Goal: Task Accomplishment & Management: Manage account settings

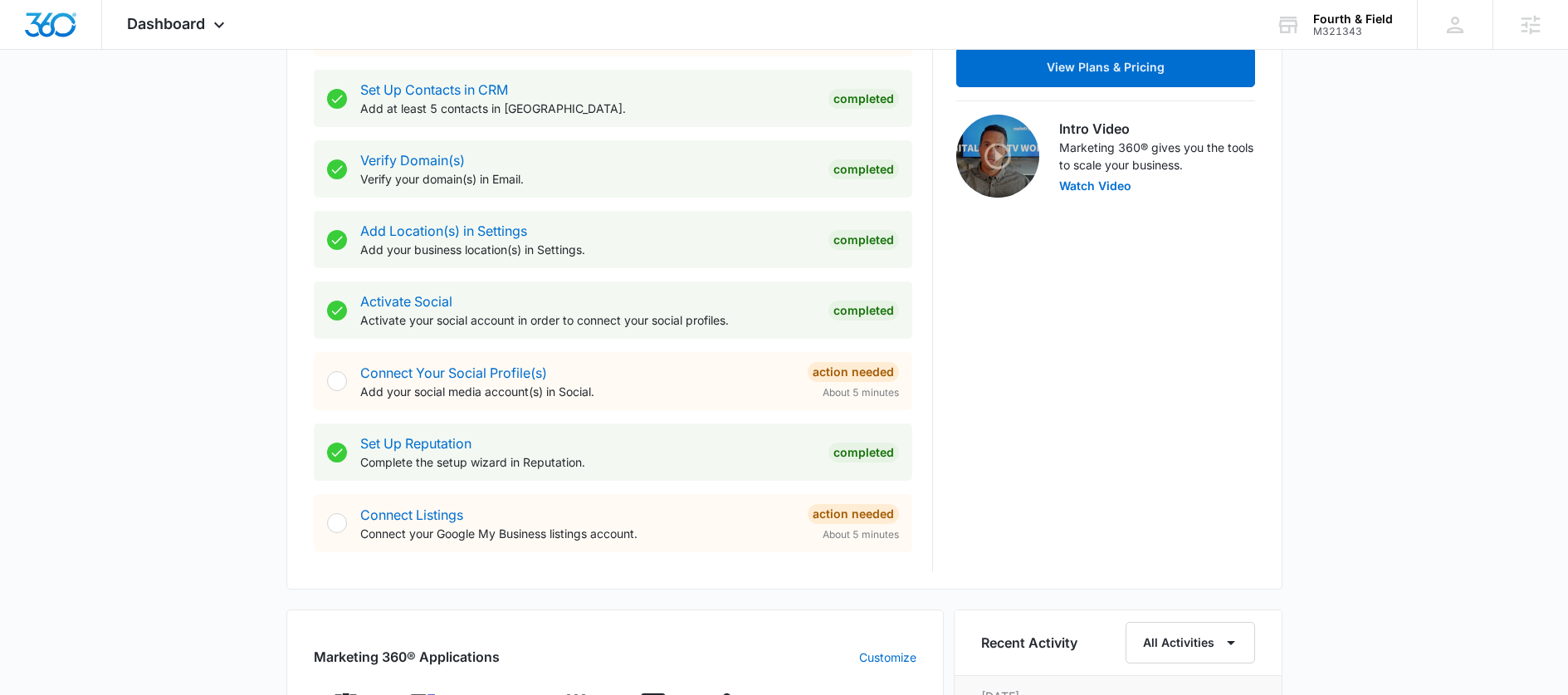
scroll to position [961, 0]
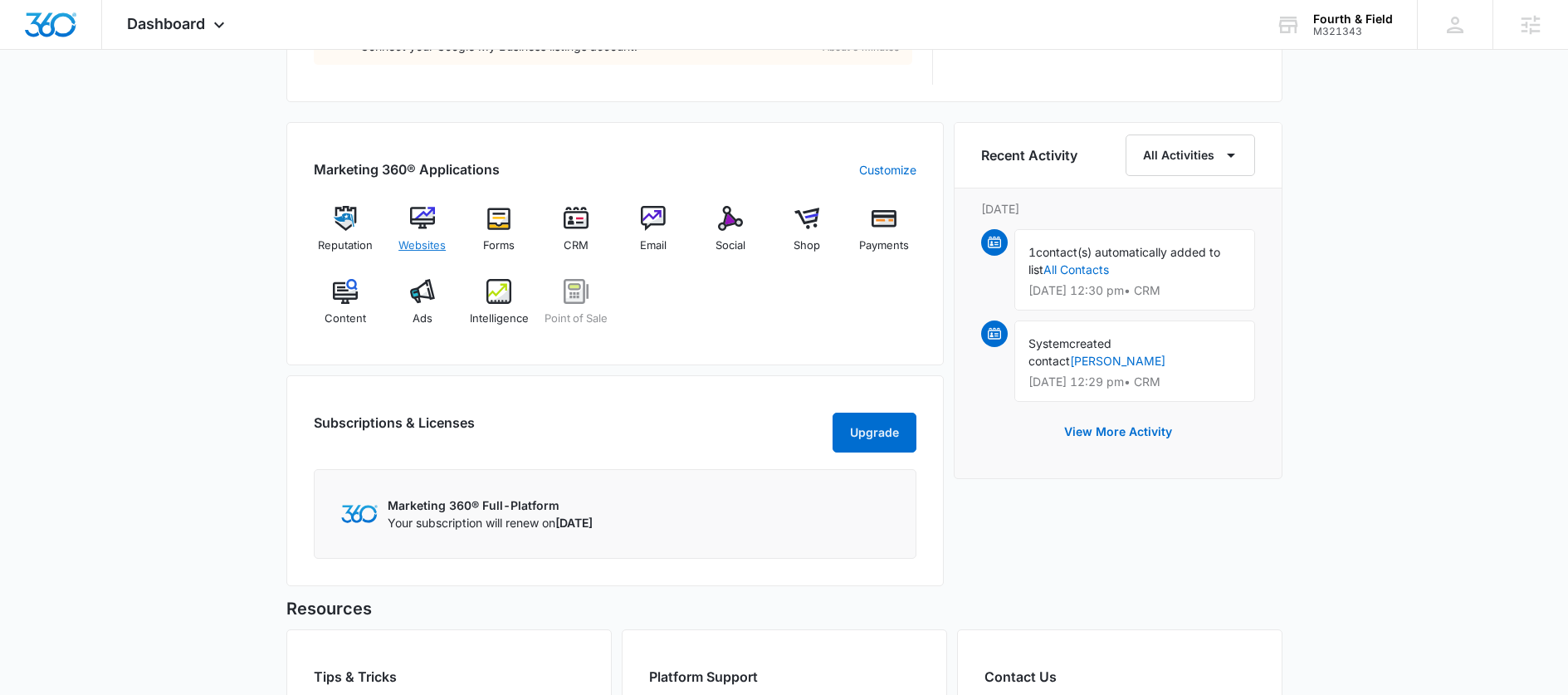
click at [447, 232] on div "Websites" at bounding box center [422, 236] width 64 height 60
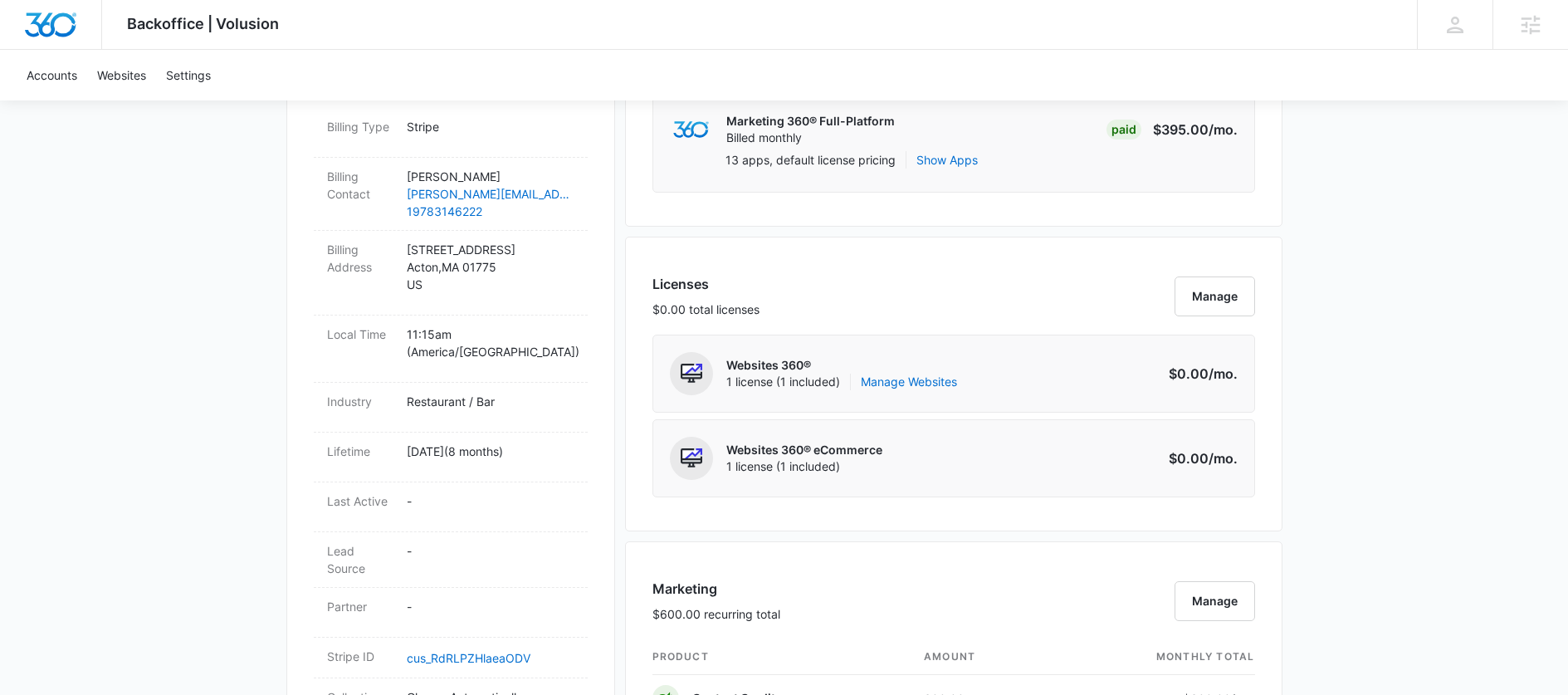
scroll to position [1016, 0]
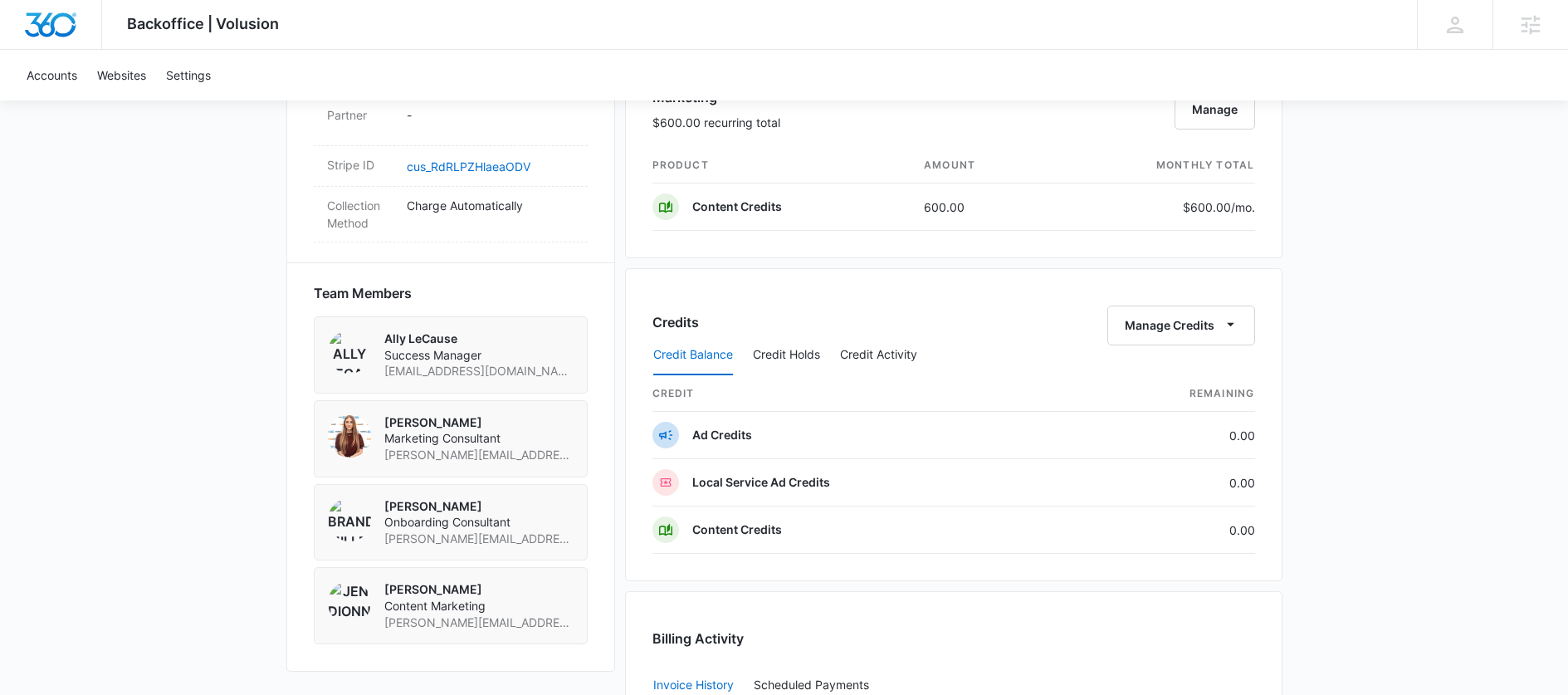
click at [1155, 337] on div "Credit Balance Credit Holds Credit Activity" at bounding box center [954, 355] width 602 height 41
click at [1189, 337] on div "Credit Balance Credit Holds Credit Activity" at bounding box center [954, 355] width 602 height 41
click at [1182, 315] on button "Manage Credits" at bounding box center [1181, 325] width 148 height 40
click at [1338, 256] on div "Backoffice | Volusion Apps Settings AL Ally LeCause [EMAIL_ADDRESS][DOMAIN_NAME…" at bounding box center [784, 80] width 1568 height 2191
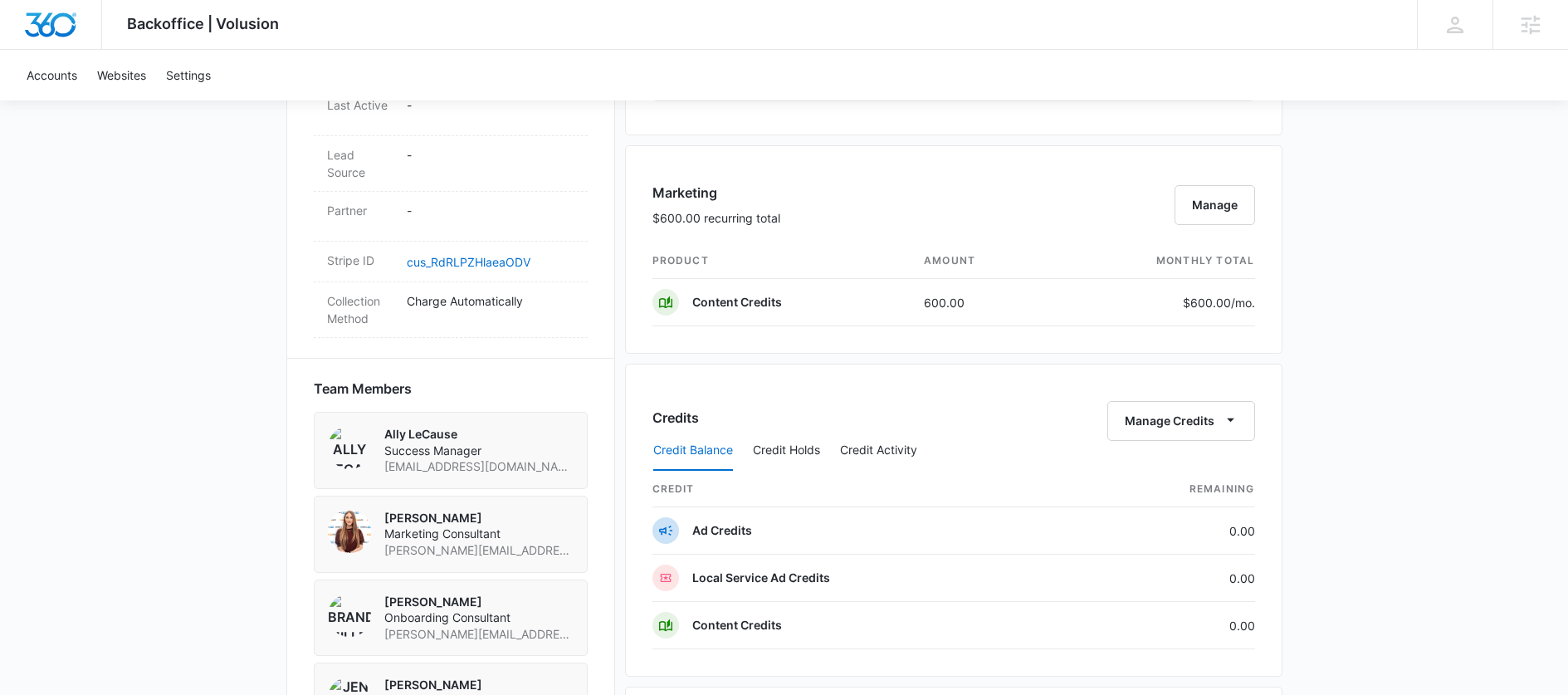
click at [1410, 241] on div "Backoffice | Volusion Apps Settings AL Ally LeCause [EMAIL_ADDRESS][DOMAIN_NAME…" at bounding box center [784, 176] width 1568 height 2191
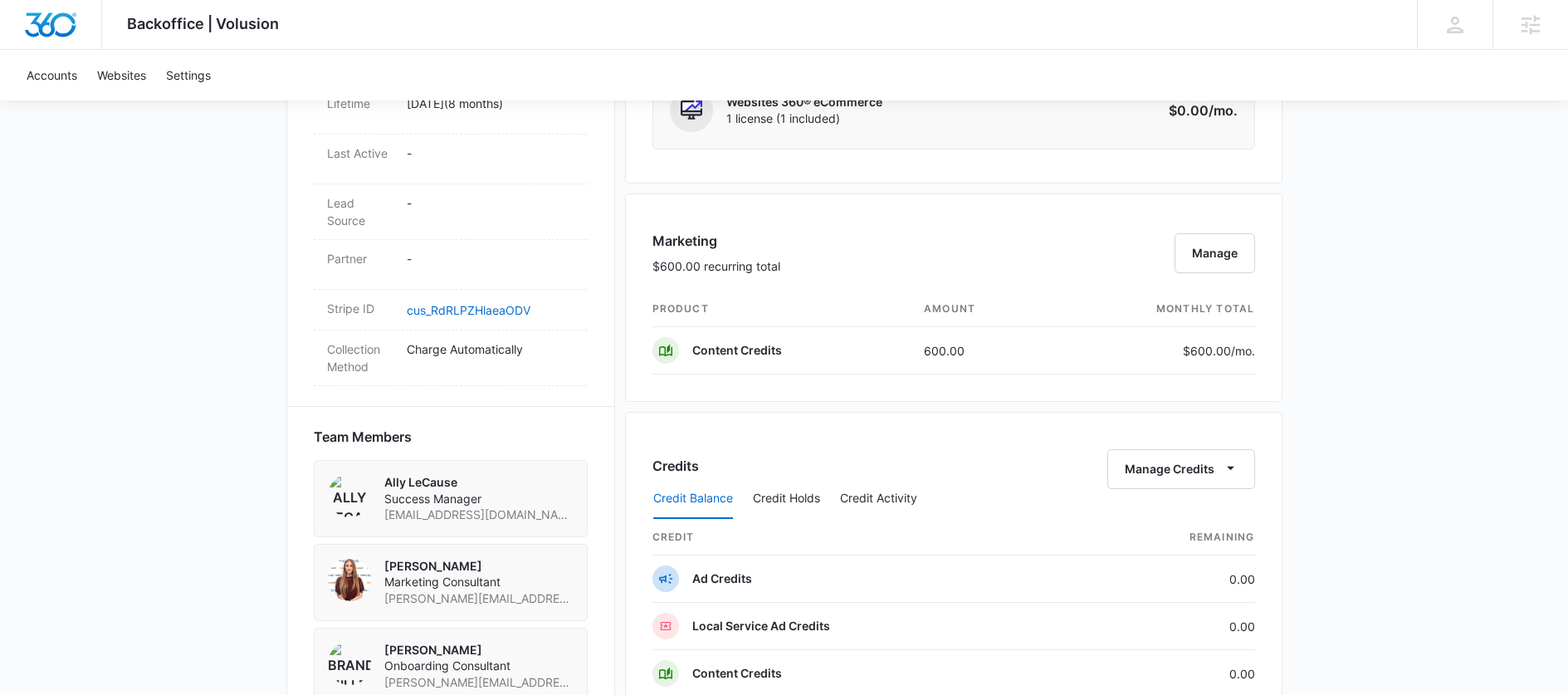
scroll to position [830, 0]
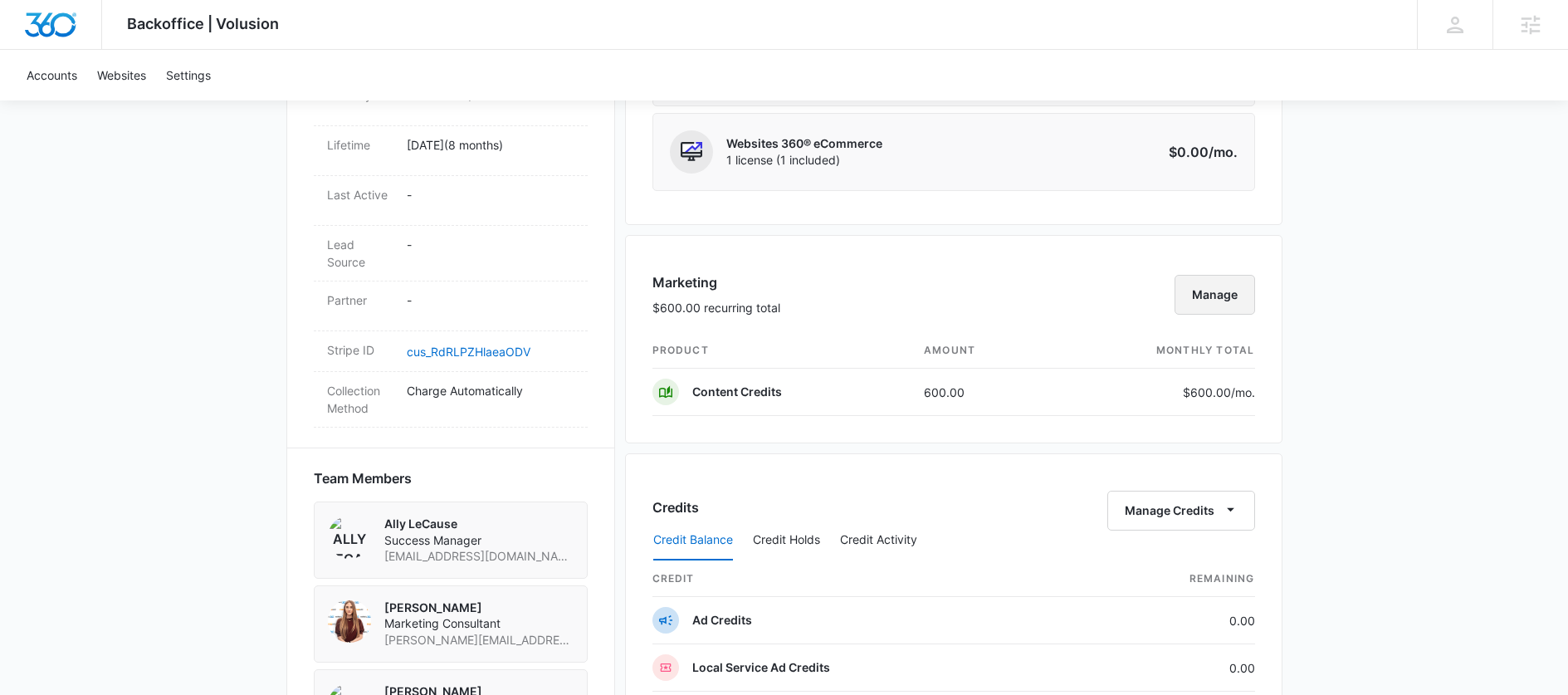
click at [1202, 294] on button "Manage" at bounding box center [1215, 294] width 80 height 40
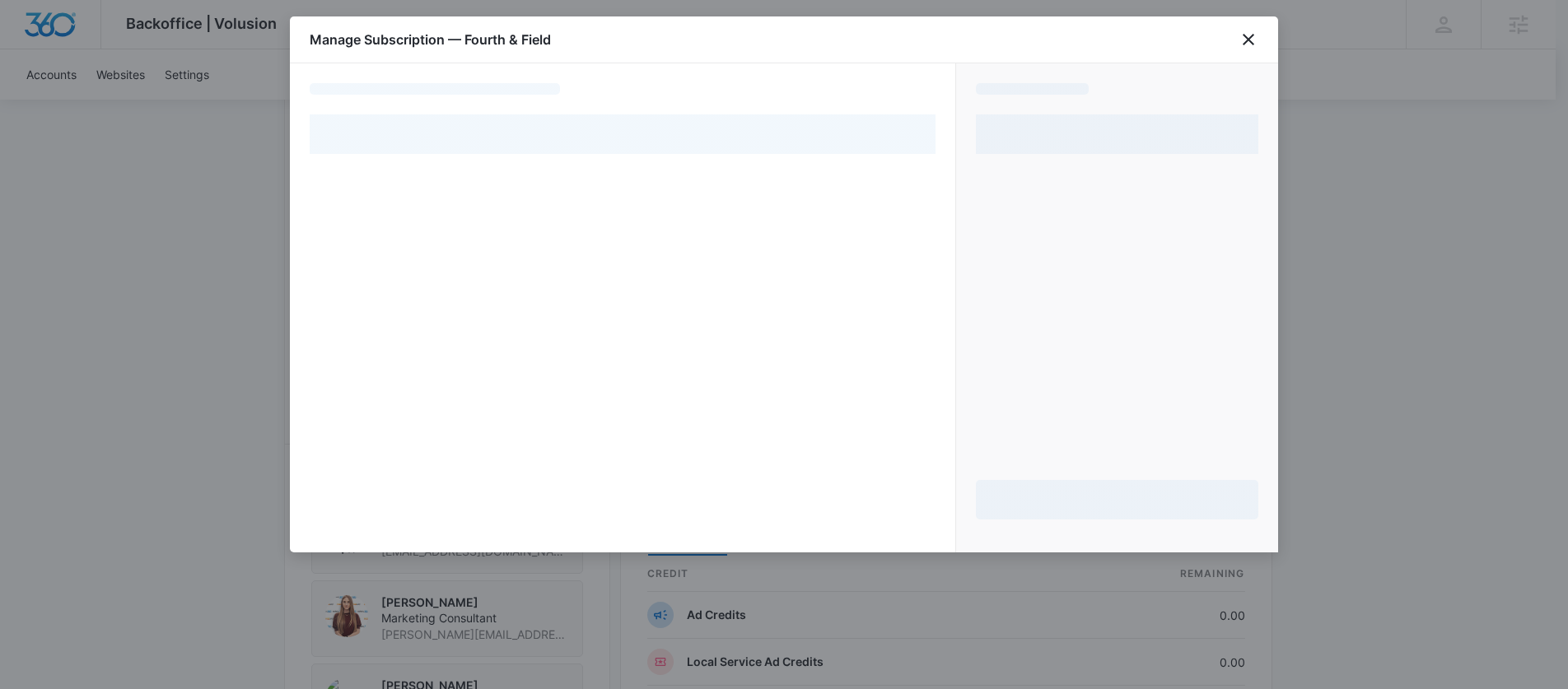
select select "pm_1QkBTUA4n8RTgNjUQf4SBCrZ"
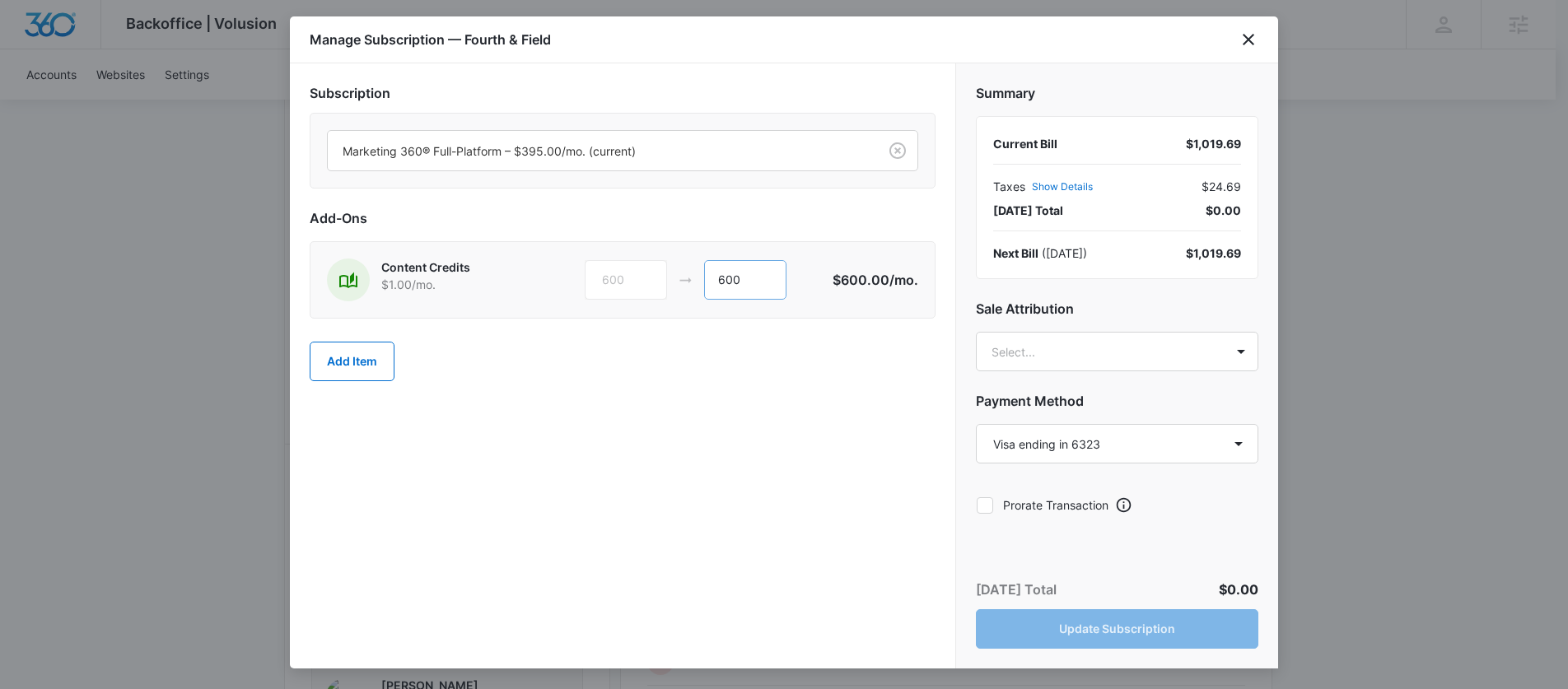
drag, startPoint x: 820, startPoint y: 275, endPoint x: 721, endPoint y: 276, distance: 99.0
click at [721, 276] on div "600 600" at bounding box center [709, 279] width 248 height 40
click at [748, 286] on input "600" at bounding box center [745, 279] width 83 height 40
click at [761, 279] on input "600" at bounding box center [745, 279] width 83 height 40
type input "6"
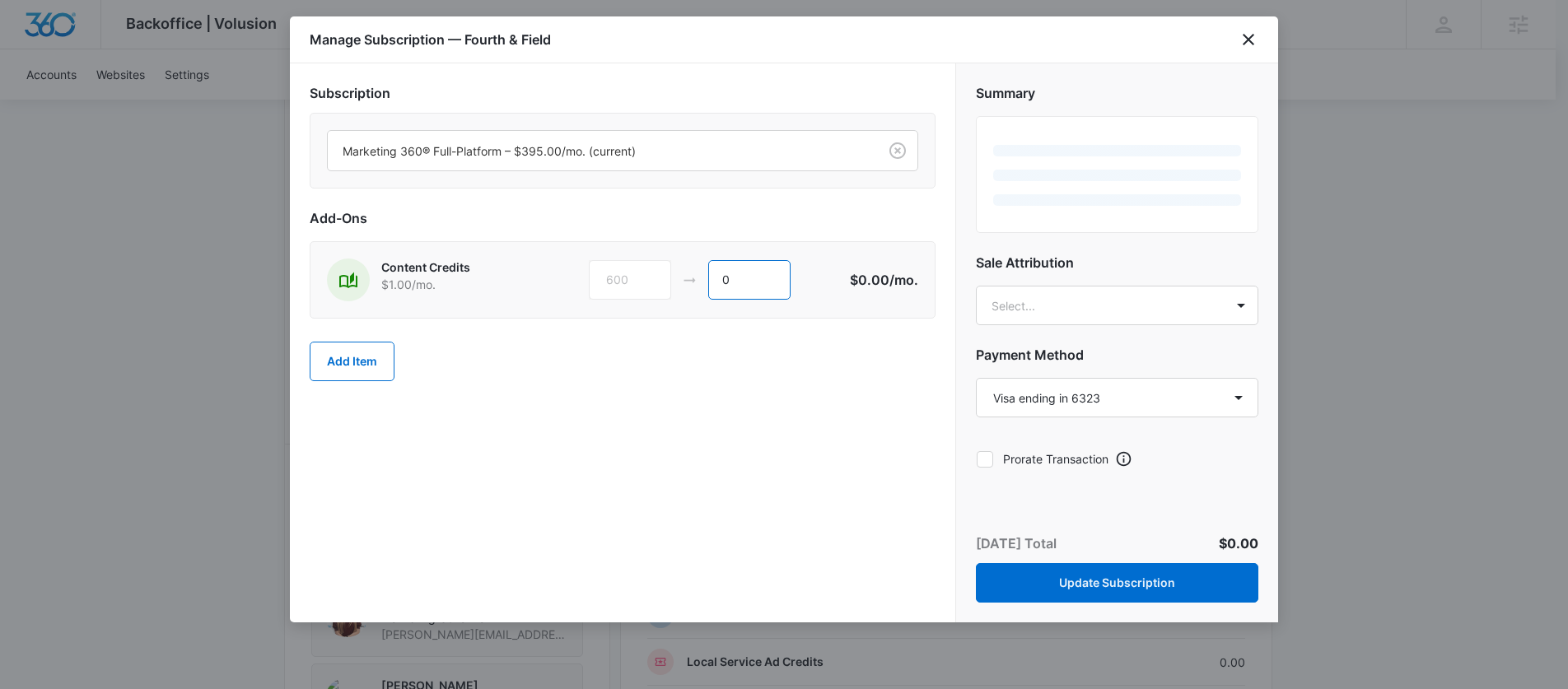
type input "0"
click at [677, 383] on div "Add Item" at bounding box center [622, 361] width 626 height 72
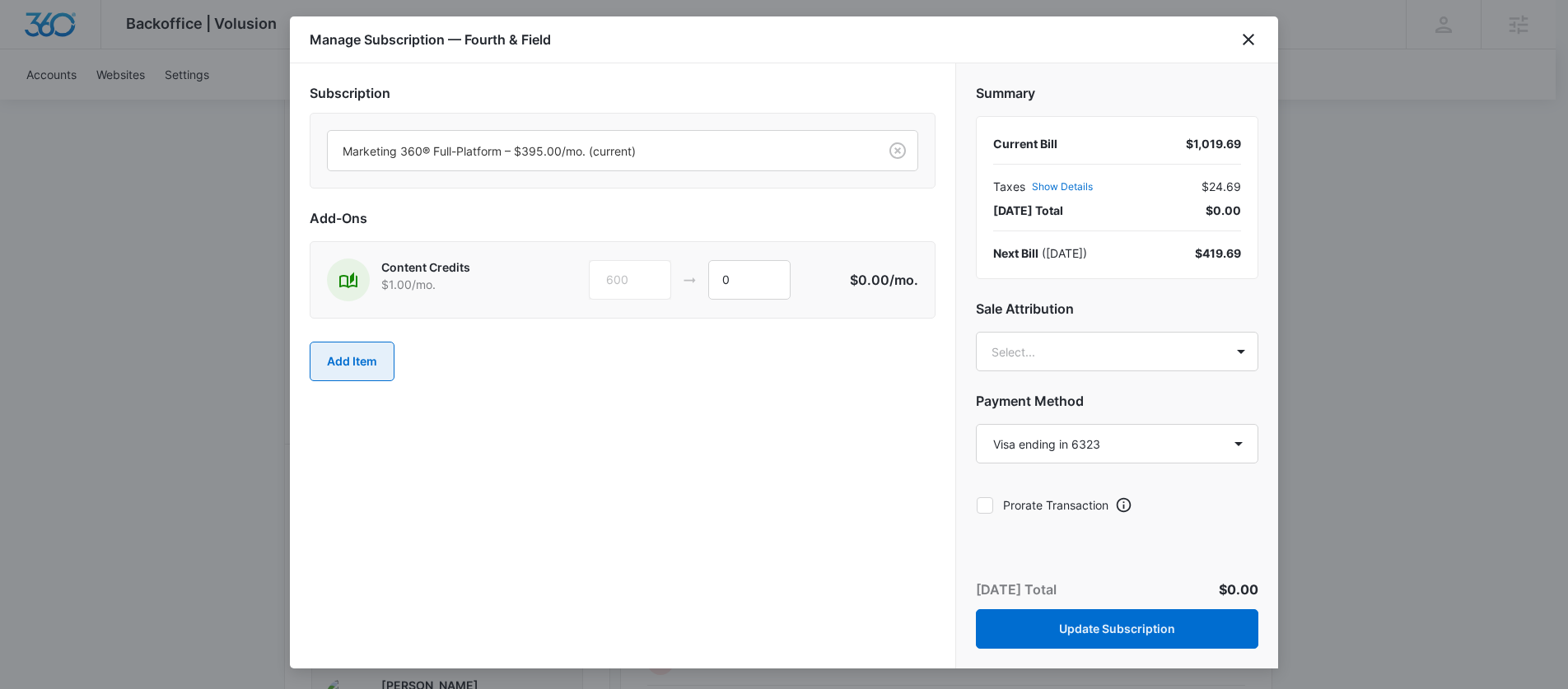
click at [332, 360] on button "Add Item" at bounding box center [351, 361] width 85 height 40
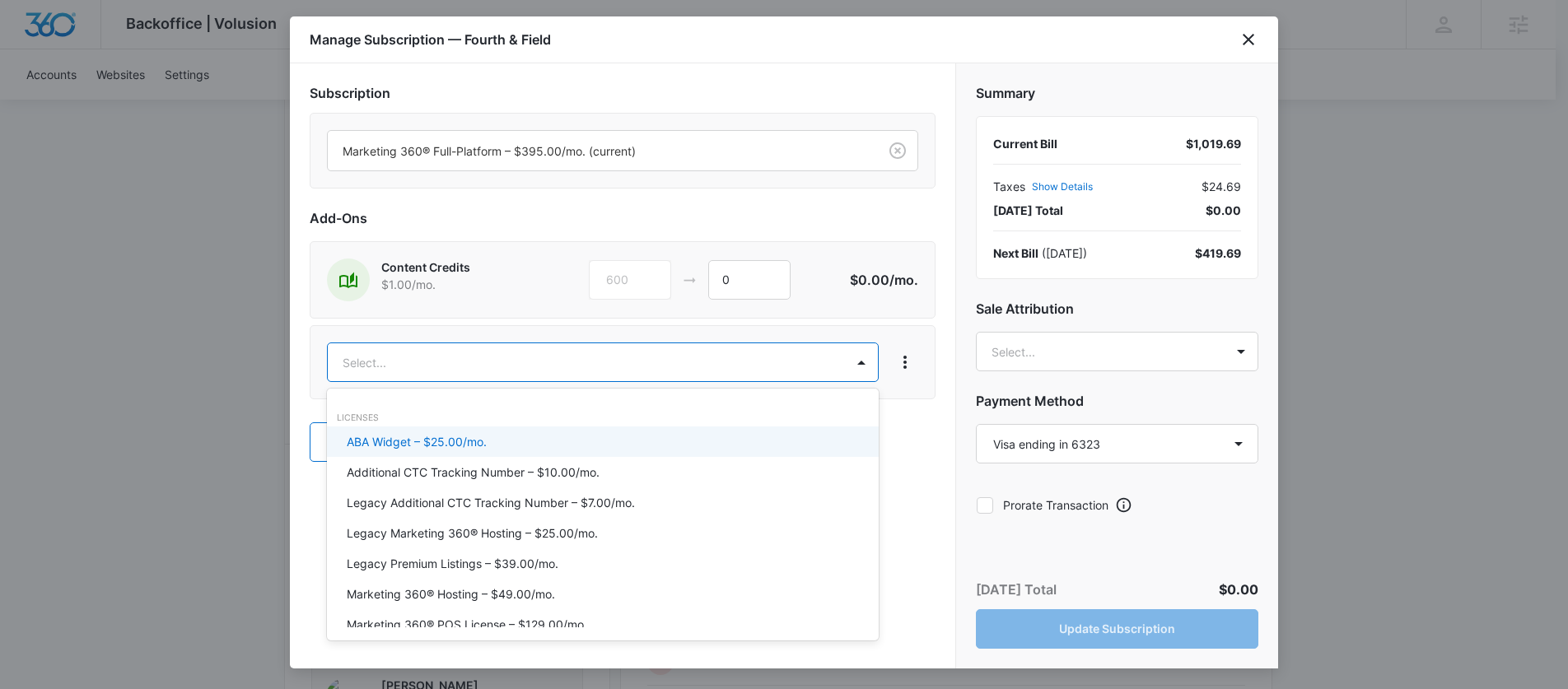
click at [486, 366] on body "Backoffice | Volusion Apps Settings AL Ally LeCause [EMAIL_ADDRESS][DOMAIN_NAME…" at bounding box center [784, 263] width 1568 height 2172
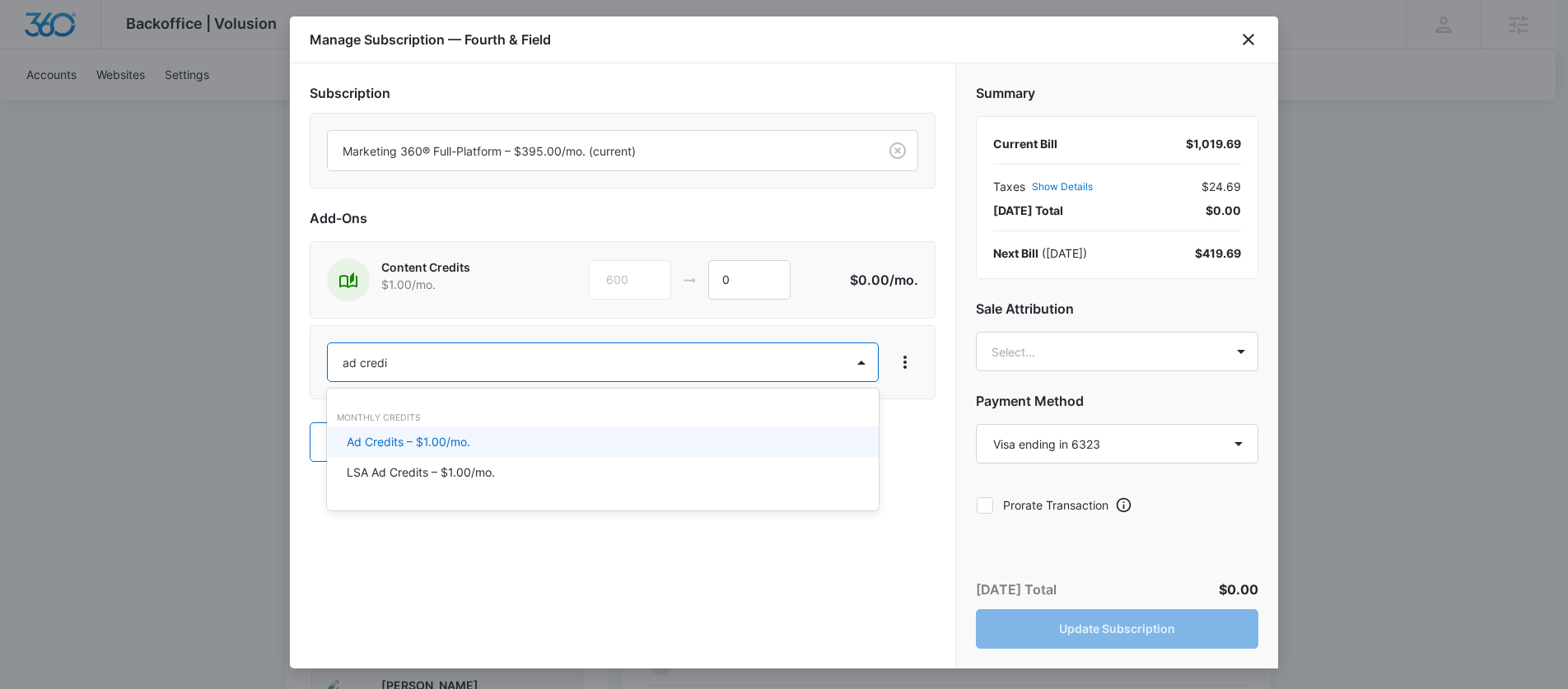
type input "ad credit"
click at [460, 438] on p "Ad Credits – $1.00/mo." at bounding box center [408, 442] width 124 height 18
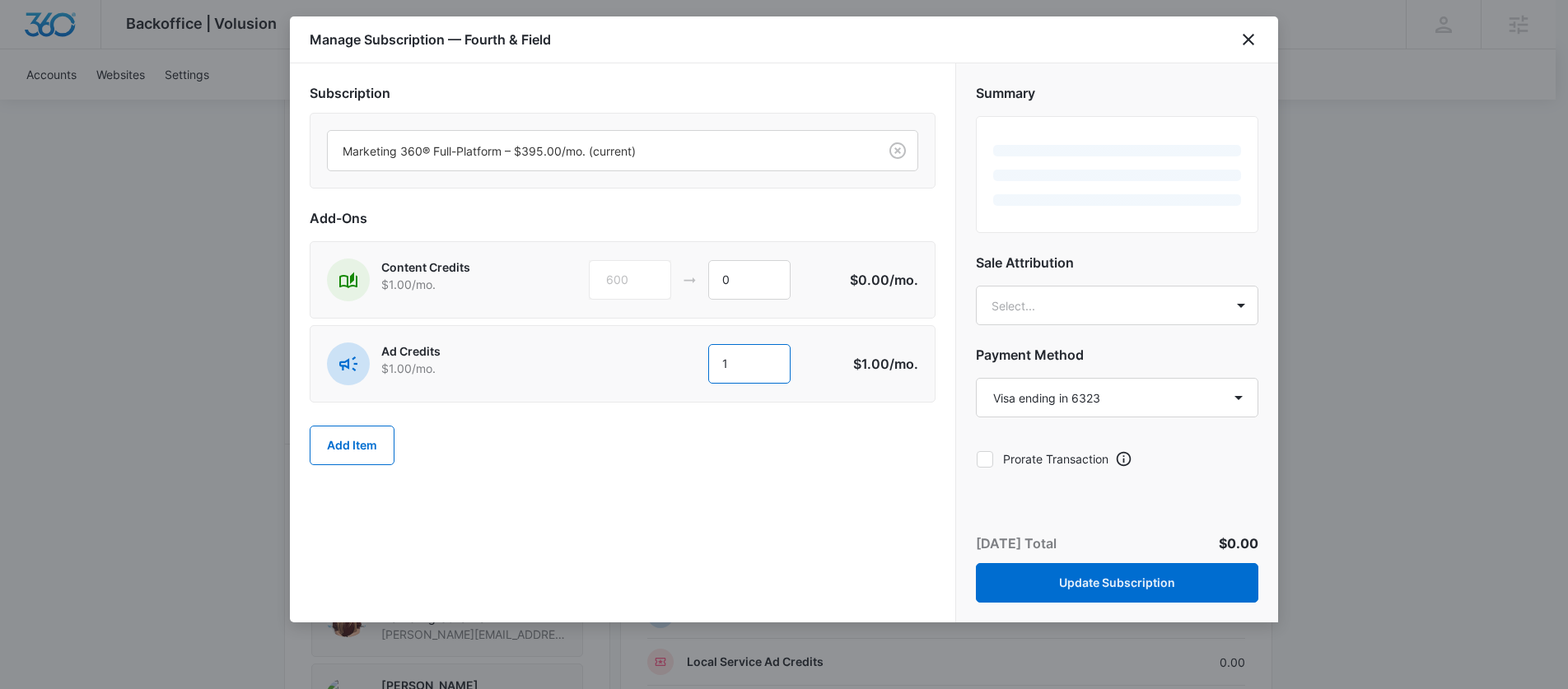
click at [756, 360] on input "1" at bounding box center [749, 364] width 83 height 40
type input "600"
click at [855, 496] on div "Subscription Marketing 360® Full-Platform – $395.00/mo. (current) Add-Ons Conte…" at bounding box center [623, 343] width 666 height 559
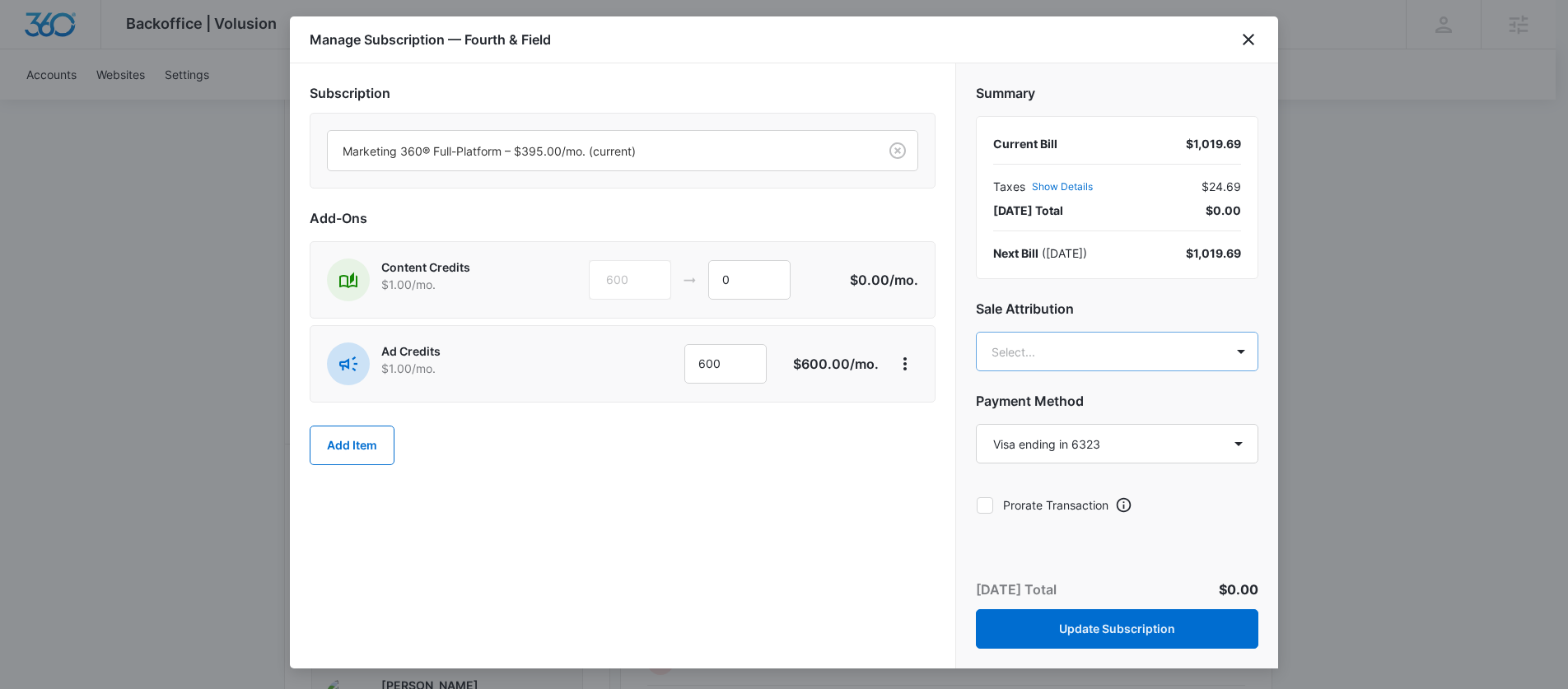
click at [1073, 355] on body "Backoffice | Volusion Apps Settings AL Ally LeCause [EMAIL_ADDRESS][DOMAIN_NAME…" at bounding box center [784, 263] width 1568 height 2172
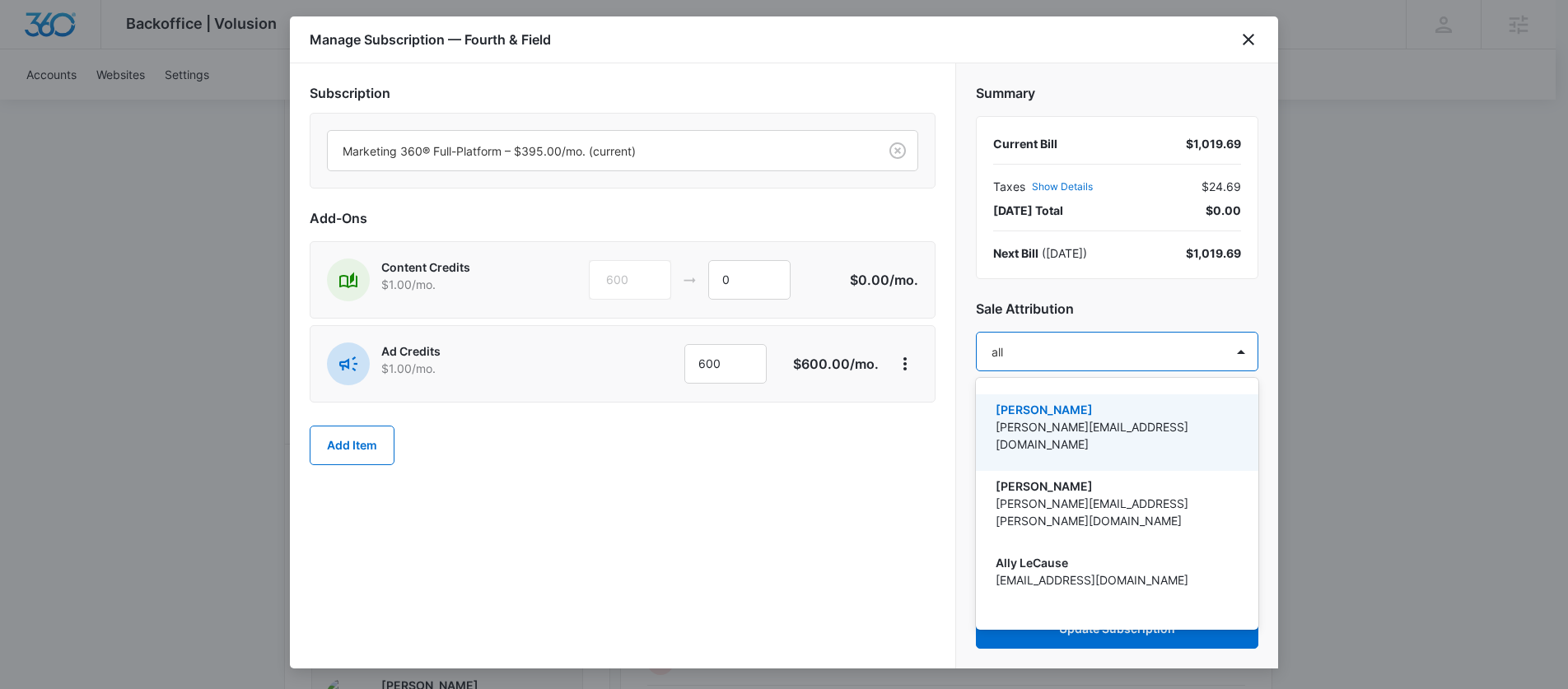
type input "ally"
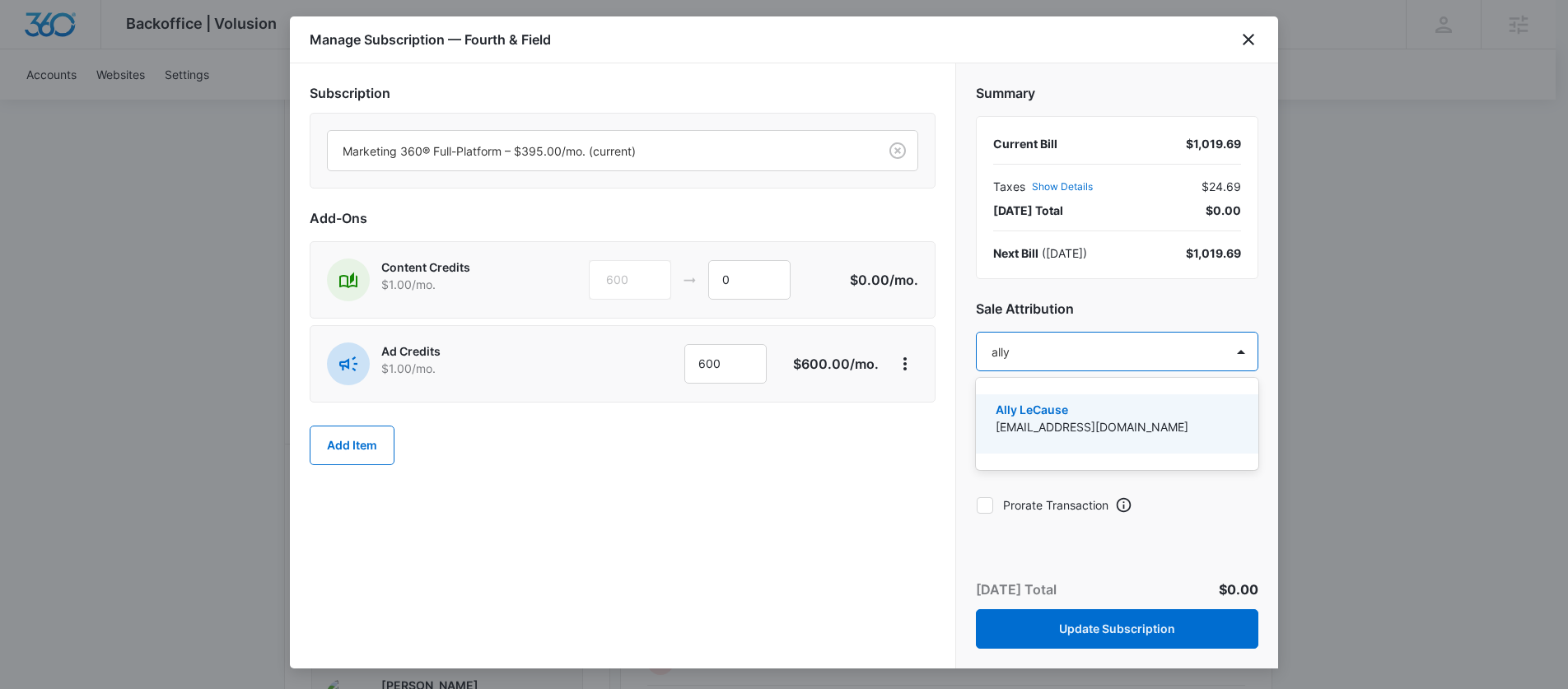
click at [1098, 419] on p "[EMAIL_ADDRESS][DOMAIN_NAME]" at bounding box center [1115, 427] width 239 height 18
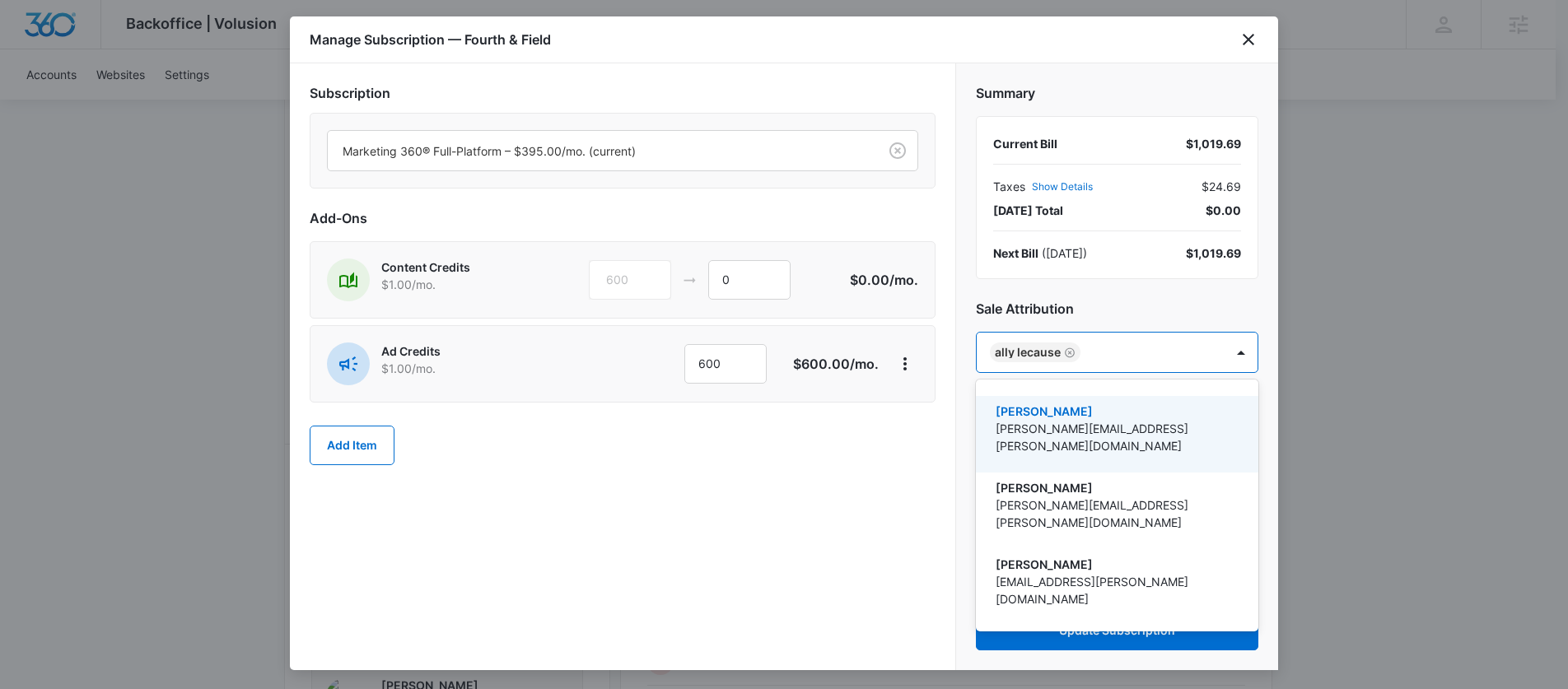
click at [820, 417] on div at bounding box center [784, 344] width 1568 height 689
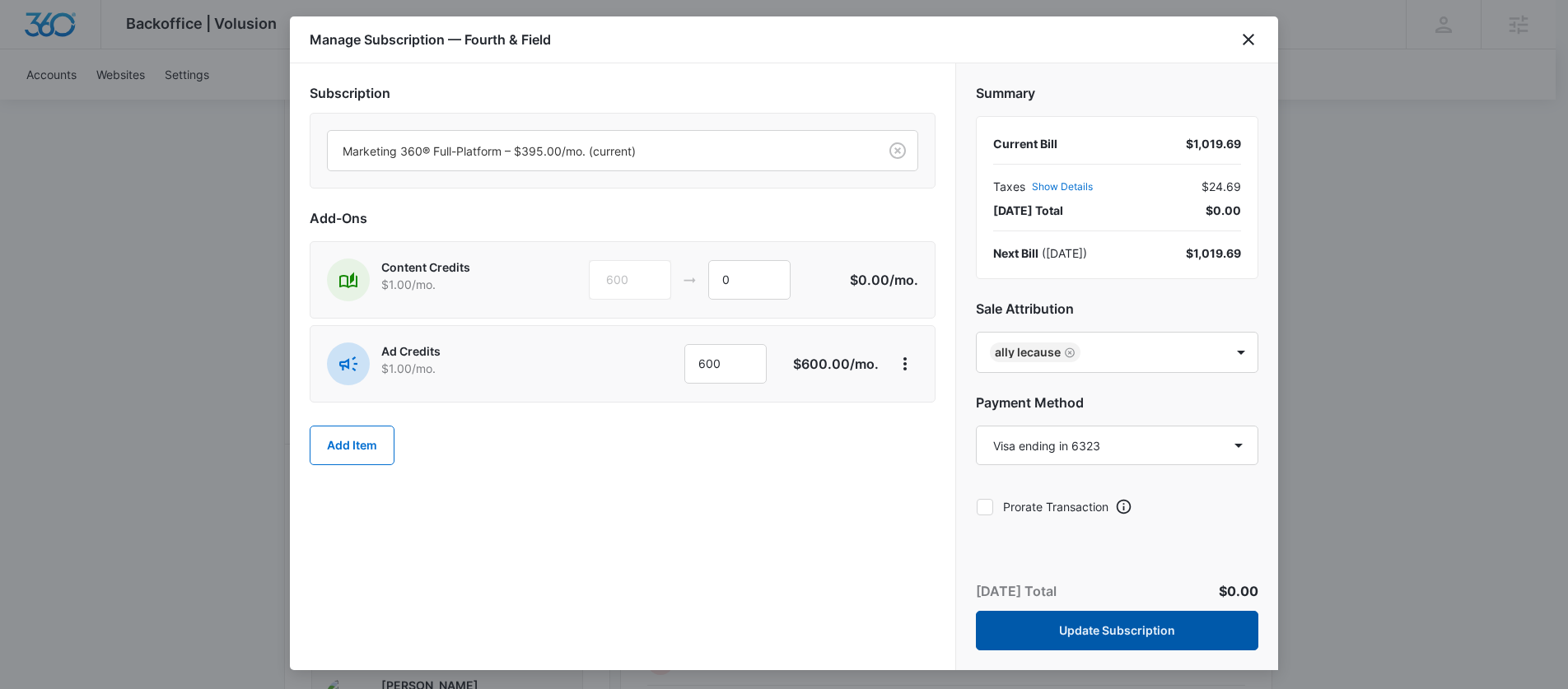
click at [1044, 624] on button "Update Subscription" at bounding box center [1117, 631] width 282 height 40
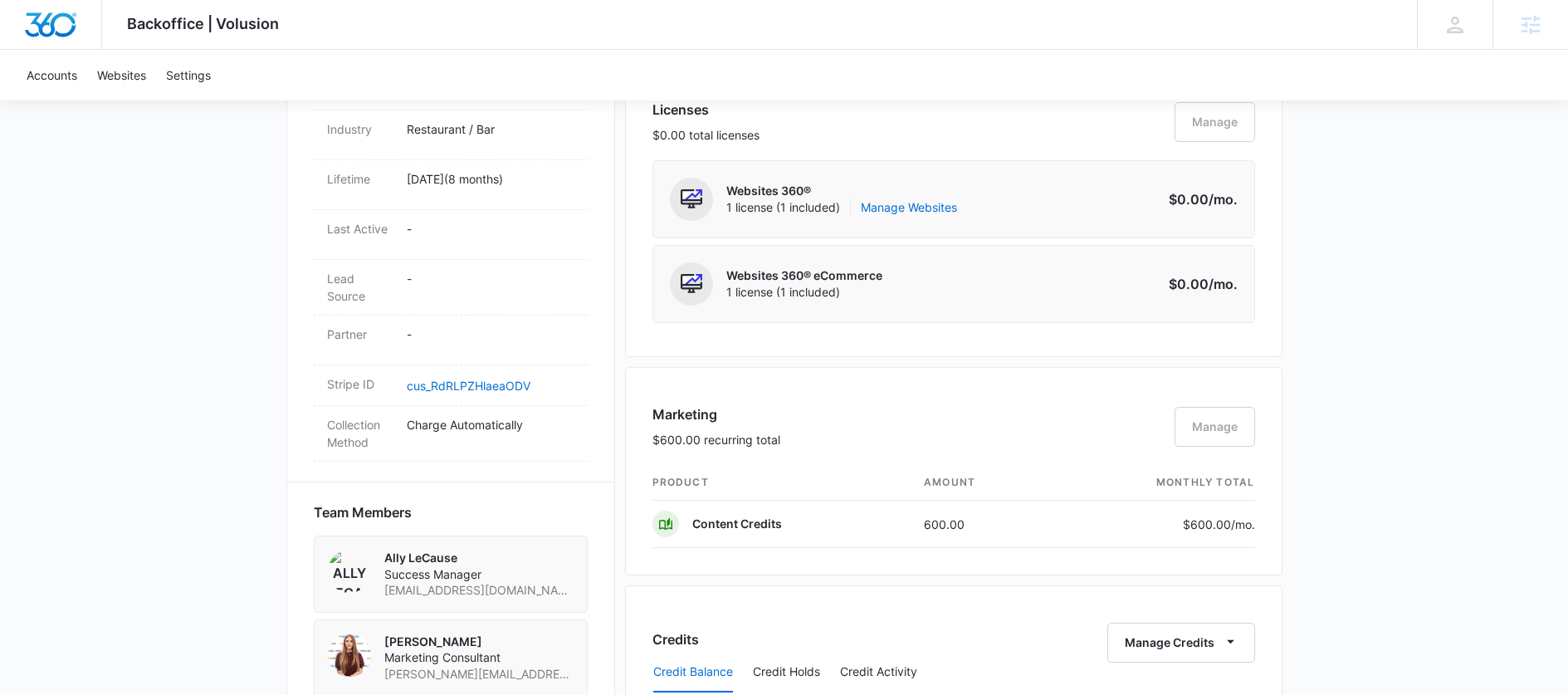
scroll to position [795, 0]
